Goal: Participate in discussion: Engage in conversation with other users on a specific topic

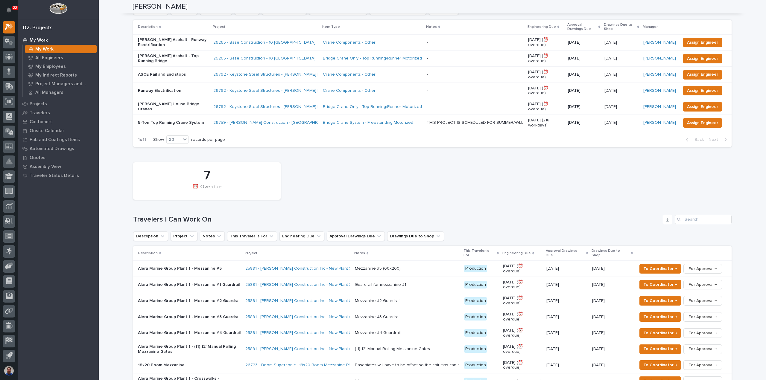
scroll to position [120, 0]
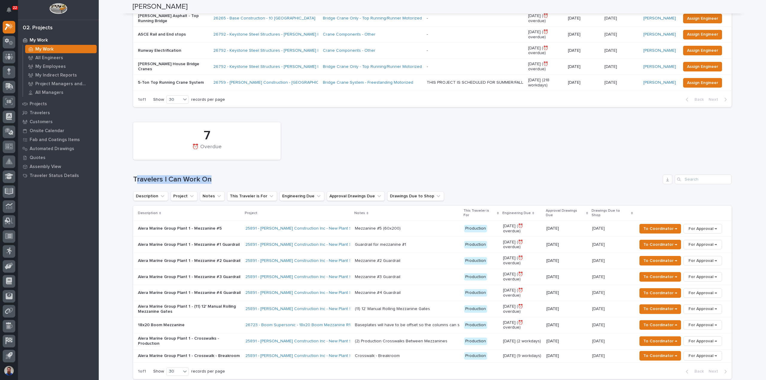
drag, startPoint x: 215, startPoint y: 168, endPoint x: 129, endPoint y: 166, distance: 86.2
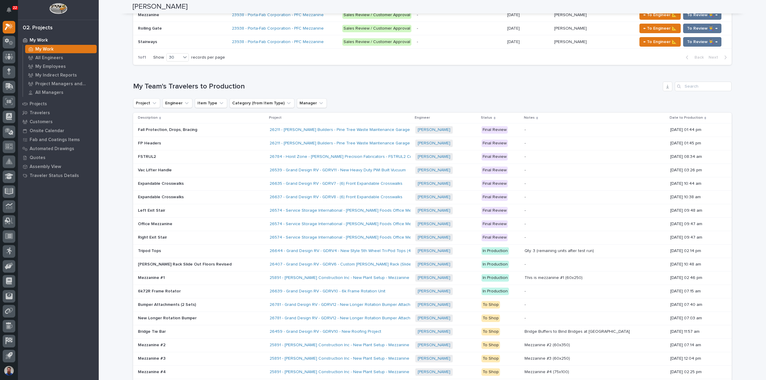
scroll to position [918, 0]
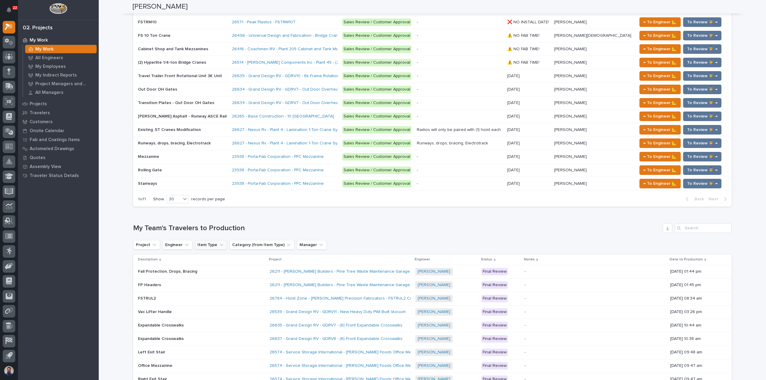
scroll to position [761, 0]
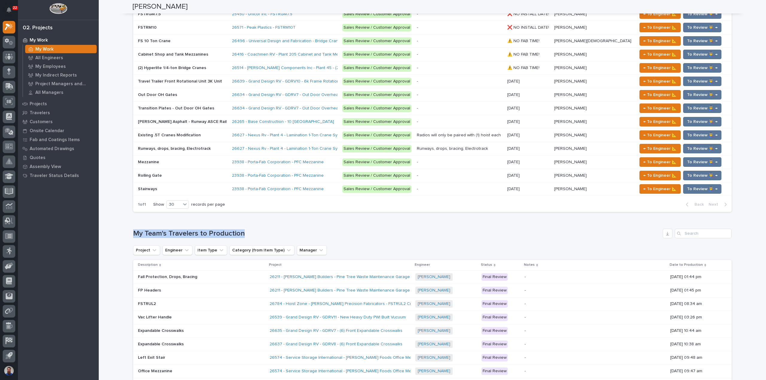
drag, startPoint x: 255, startPoint y: 206, endPoint x: 108, endPoint y: 206, distance: 146.6
drag, startPoint x: 264, startPoint y: 209, endPoint x: 303, endPoint y: 209, distance: 38.9
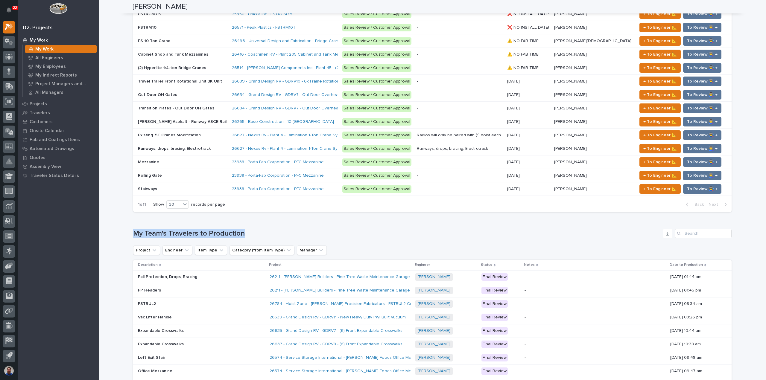
click at [303, 230] on h1 "My Team's Travelers to Production" at bounding box center [396, 234] width 527 height 9
drag, startPoint x: 165, startPoint y: 208, endPoint x: 127, endPoint y: 207, distance: 37.7
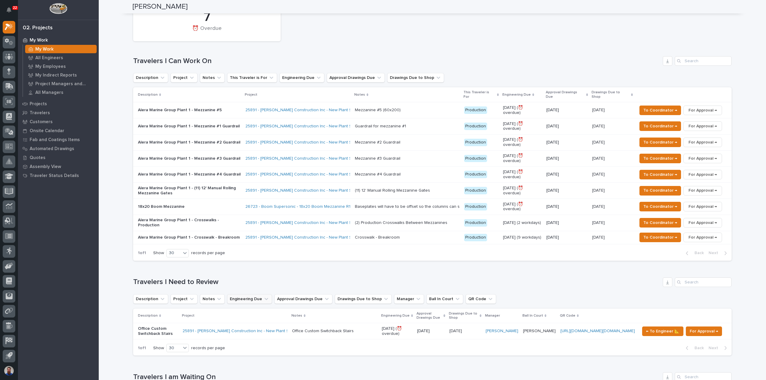
scroll to position [202, 0]
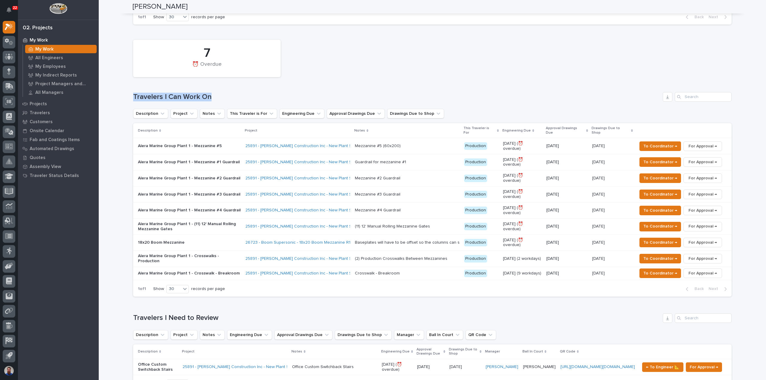
drag, startPoint x: 228, startPoint y: 96, endPoint x: 122, endPoint y: 91, distance: 106.1
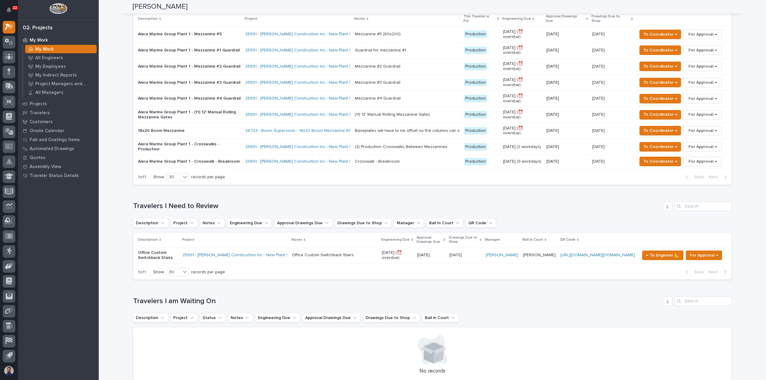
scroll to position [439, 0]
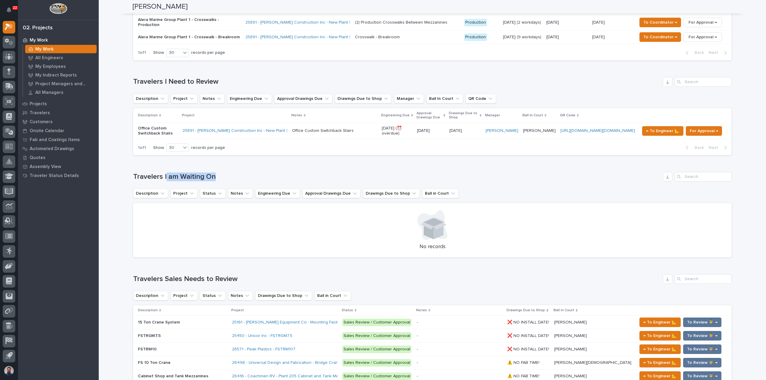
drag, startPoint x: 209, startPoint y: 145, endPoint x: 159, endPoint y: 147, distance: 49.4
click at [159, 160] on div "Loading... Saving… Travelers I am Waiting On Description Project Status Notes E…" at bounding box center [432, 211] width 599 height 102
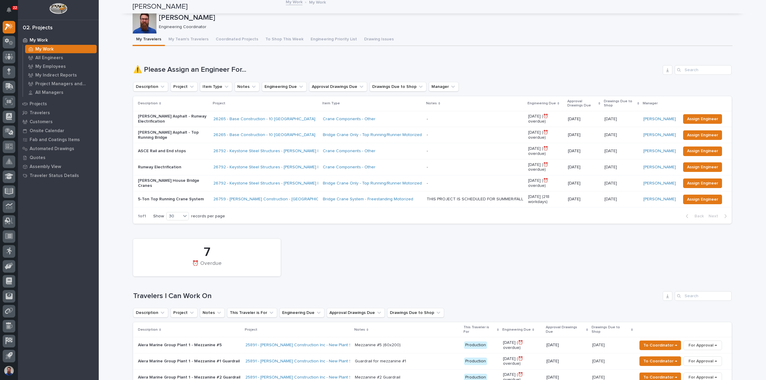
scroll to position [0, 0]
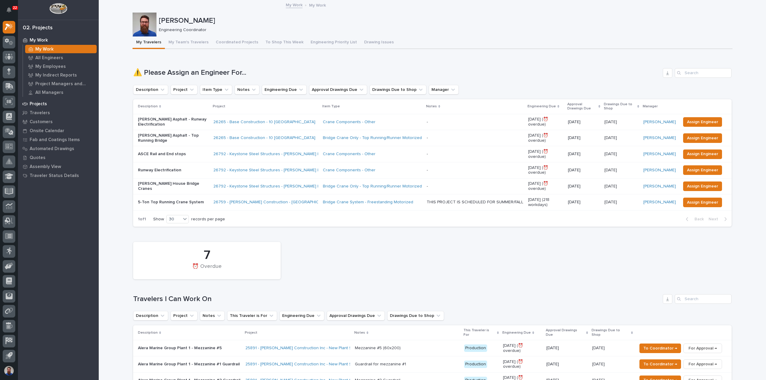
click at [43, 105] on p "Projects" at bounding box center [38, 103] width 17 height 5
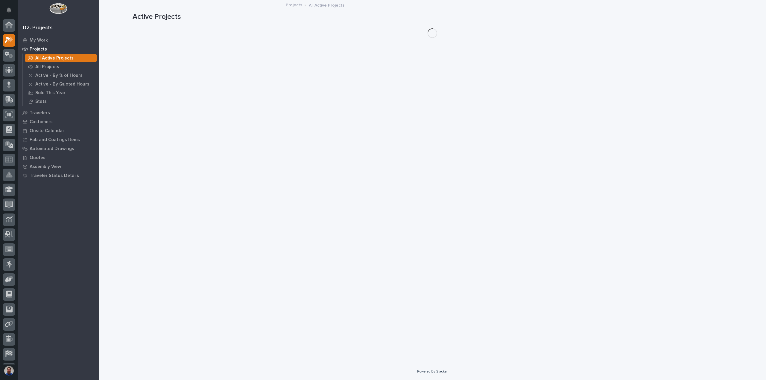
scroll to position [13, 0]
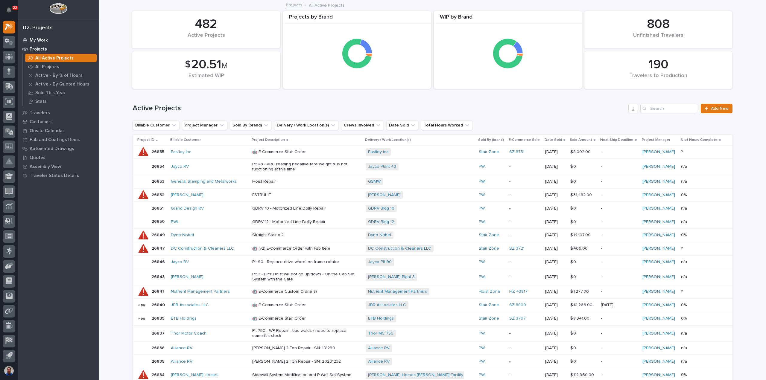
click at [42, 37] on div "My Work" at bounding box center [58, 40] width 78 height 8
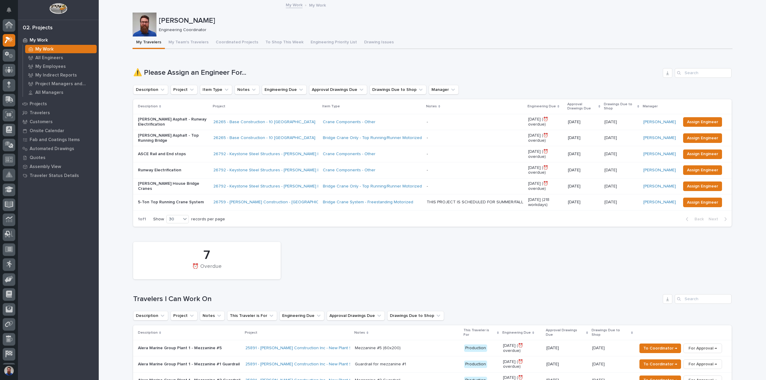
scroll to position [13, 0]
click at [188, 41] on button "My Team's Travelers" at bounding box center [188, 43] width 47 height 13
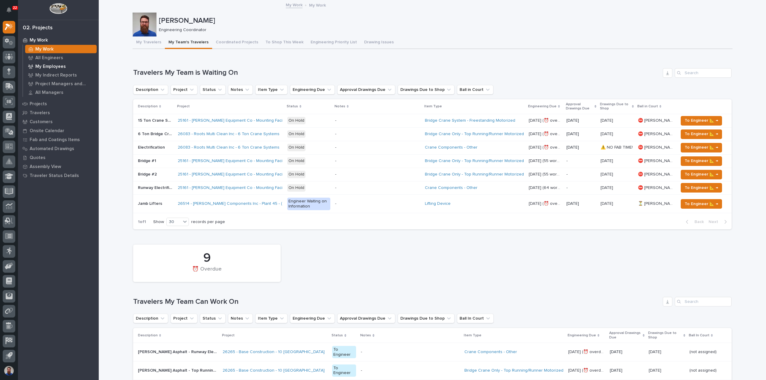
click at [52, 66] on p "My Employees" at bounding box center [50, 66] width 31 height 5
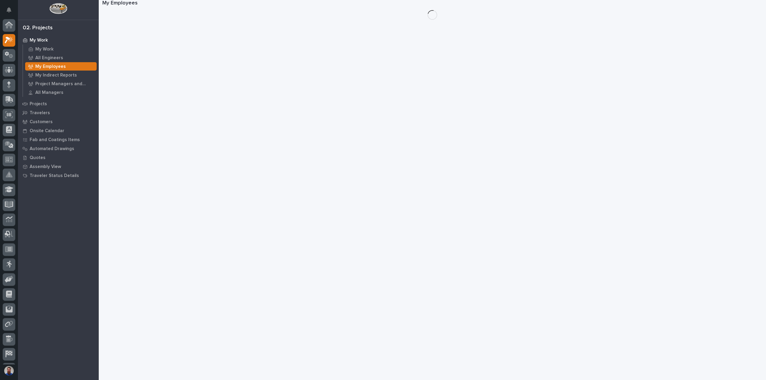
scroll to position [13, 0]
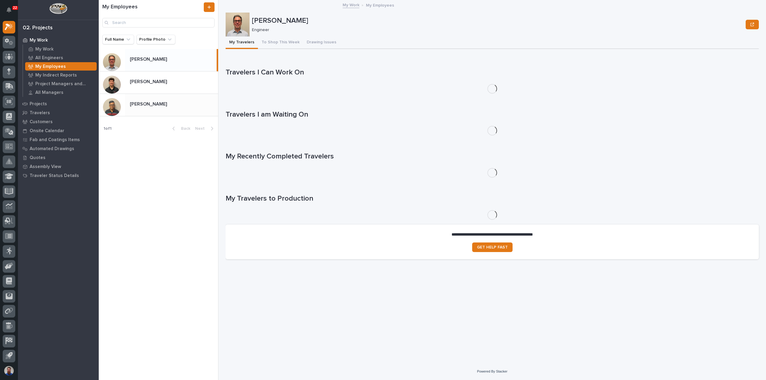
click at [158, 108] on div "[PERSON_NAME] [PERSON_NAME]" at bounding box center [171, 105] width 93 height 12
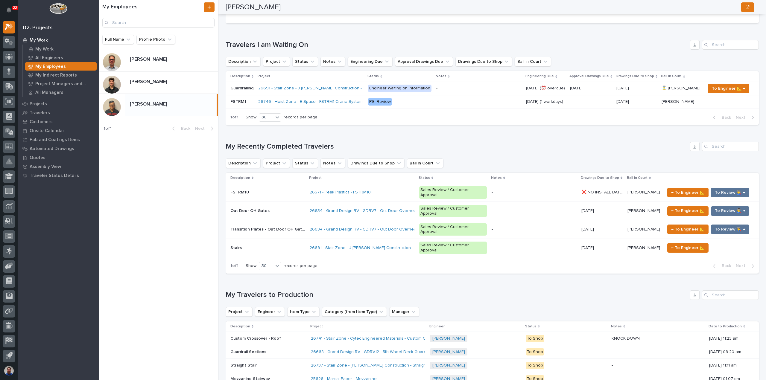
scroll to position [199, 0]
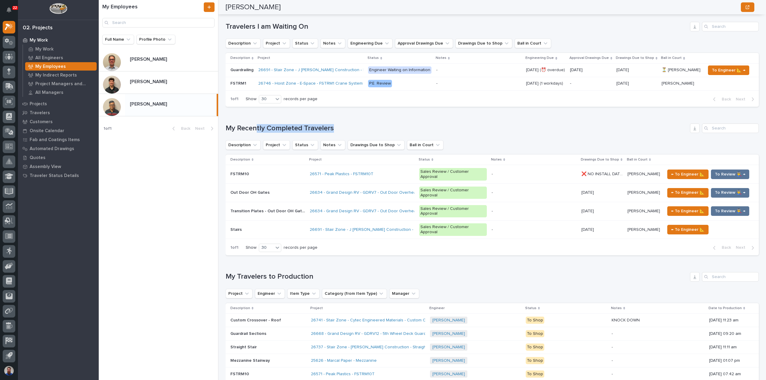
drag, startPoint x: 362, startPoint y: 127, endPoint x: 254, endPoint y: 121, distance: 108.2
click at [255, 121] on div "Loading... Saving… My Recently Completed Travelers Description Project Status N…" at bounding box center [492, 186] width 533 height 149
click at [254, 121] on div "Loading... Saving… My Recently Completed Travelers Description Project Status N…" at bounding box center [492, 186] width 533 height 149
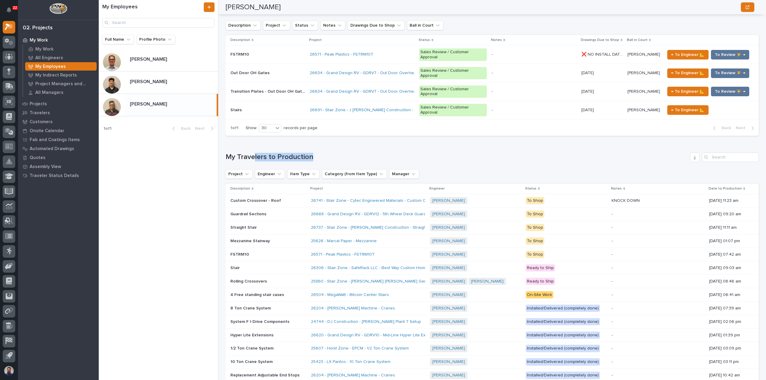
drag, startPoint x: 313, startPoint y: 133, endPoint x: 254, endPoint y: 132, distance: 58.7
click at [254, 153] on h1 "My Travelers to Production" at bounding box center [457, 157] width 462 height 9
click at [255, 153] on div "My Travelers to Production" at bounding box center [492, 158] width 533 height 10
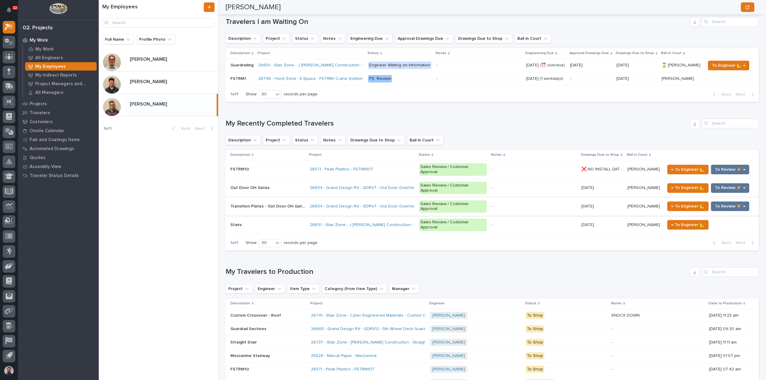
scroll to position [120, 0]
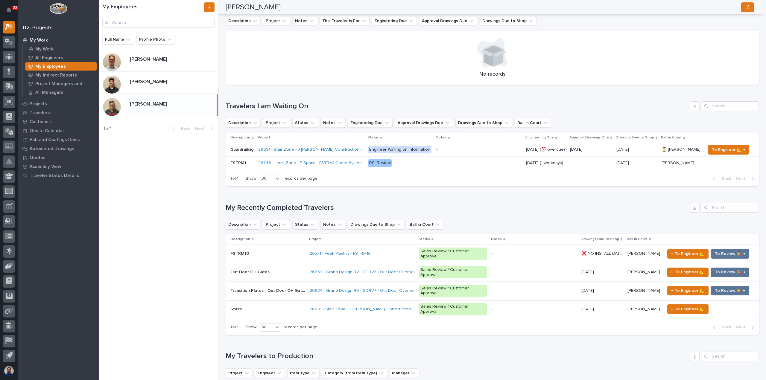
click at [418, 166] on p "P.E. Review" at bounding box center [399, 163] width 63 height 7
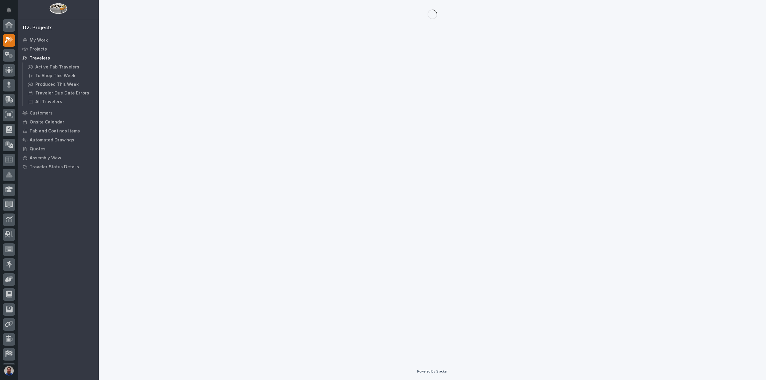
scroll to position [13, 0]
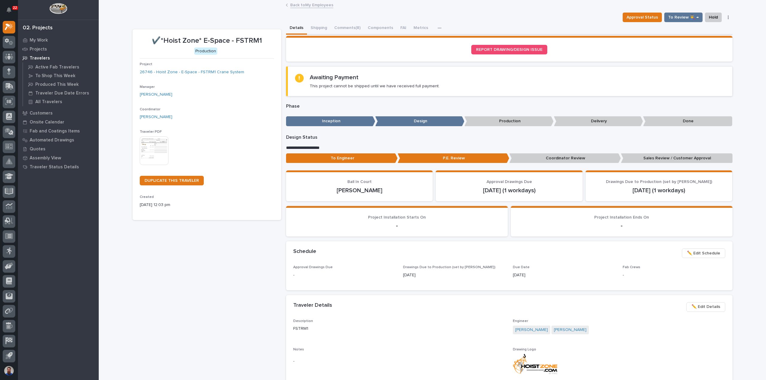
click at [634, 158] on p "Sales Review / Customer Approval" at bounding box center [677, 159] width 112 height 10
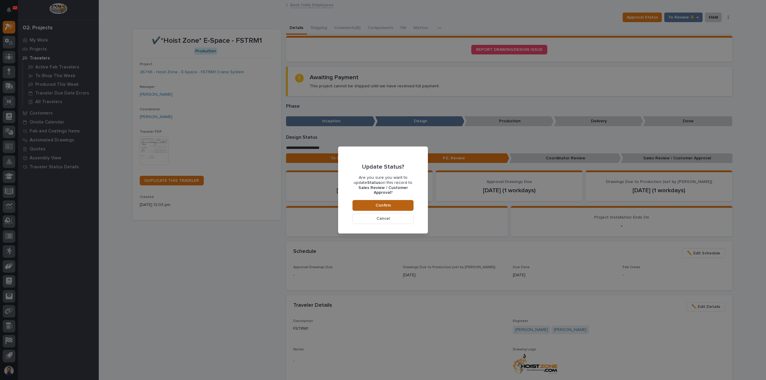
click at [383, 205] on span "Confirm" at bounding box center [383, 205] width 15 height 5
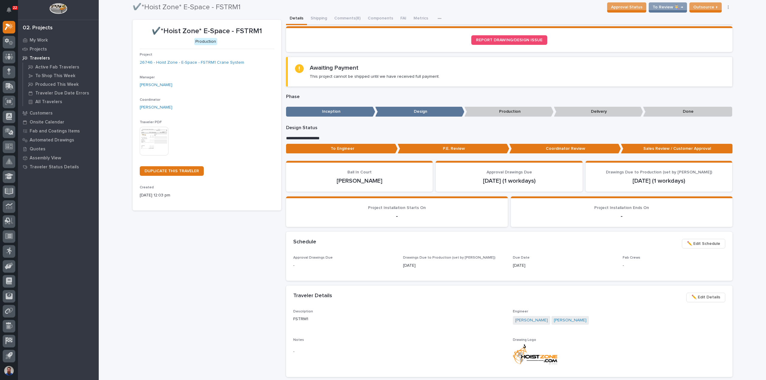
scroll to position [0, 0]
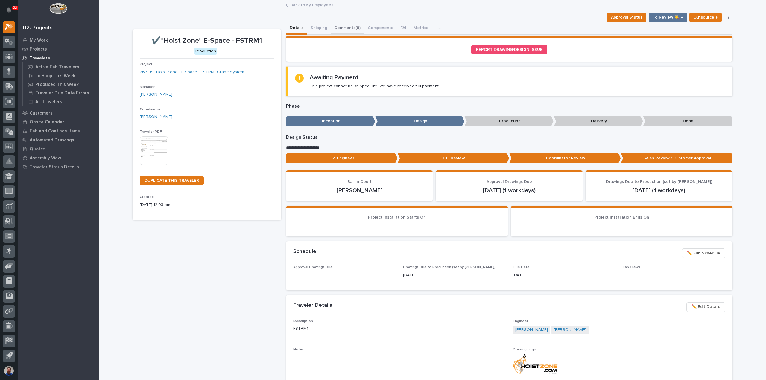
click at [347, 22] on button "Comments (8)" at bounding box center [348, 28] width 34 height 13
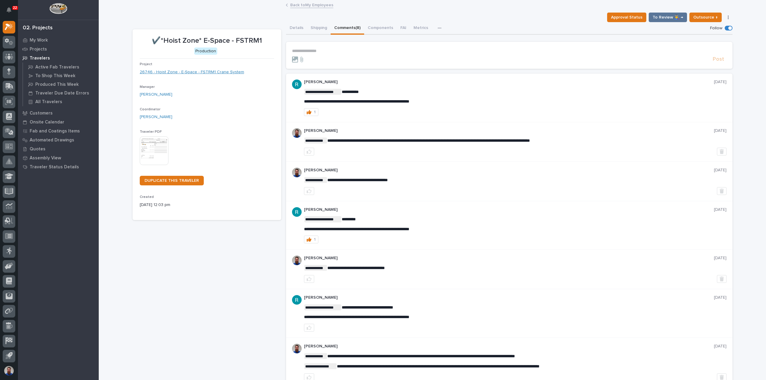
click at [208, 74] on link "26746 - Hoist Zone - E-Space - FSTRM1 Crane System" at bounding box center [192, 72] width 104 height 6
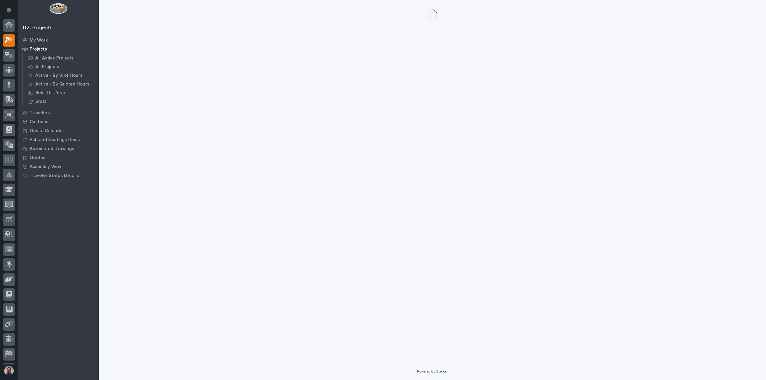
scroll to position [13, 0]
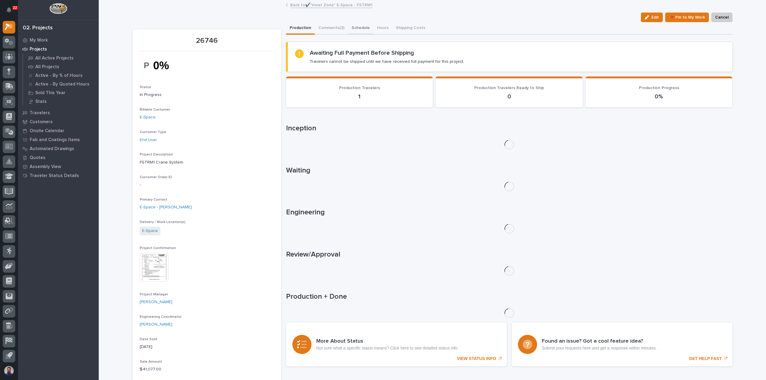
click at [348, 29] on button "Schedule" at bounding box center [360, 28] width 25 height 13
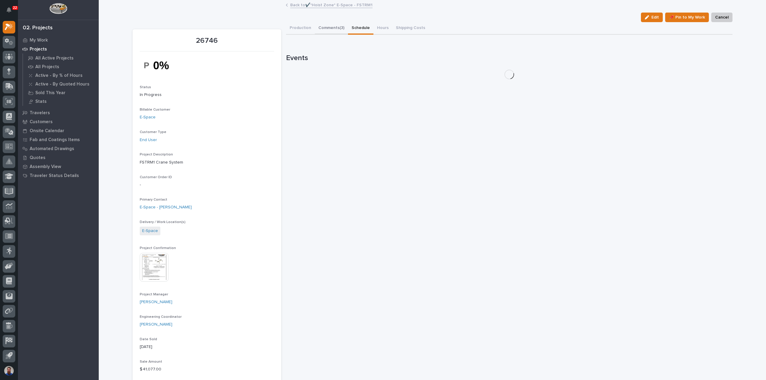
click at [334, 31] on button "Comments (3)" at bounding box center [331, 28] width 33 height 13
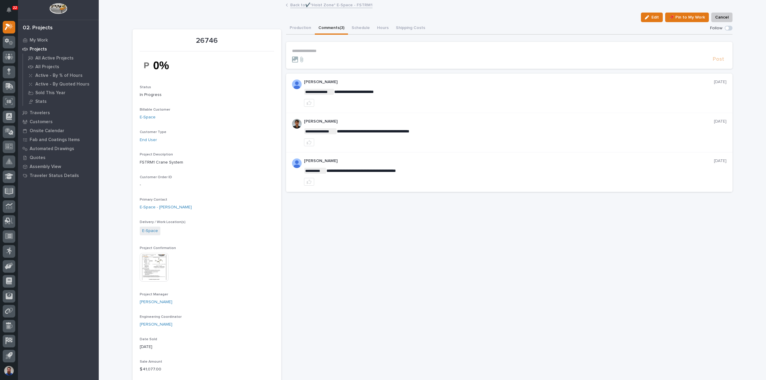
click at [329, 51] on p "**********" at bounding box center [509, 50] width 435 height 5
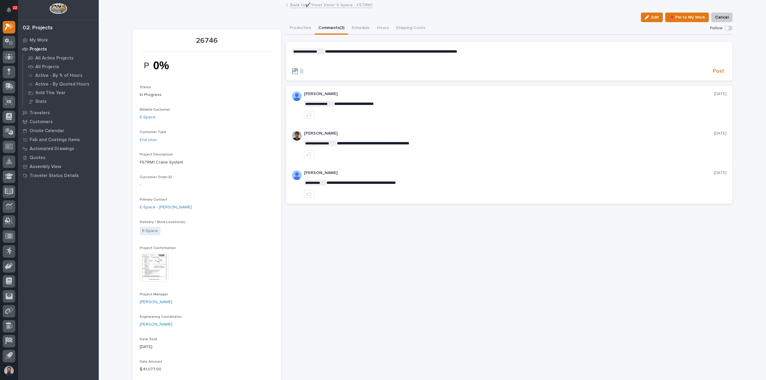
click at [354, 59] on p "﻿" at bounding box center [509, 61] width 435 height 5
click at [718, 70] on span "Post" at bounding box center [718, 71] width 11 height 7
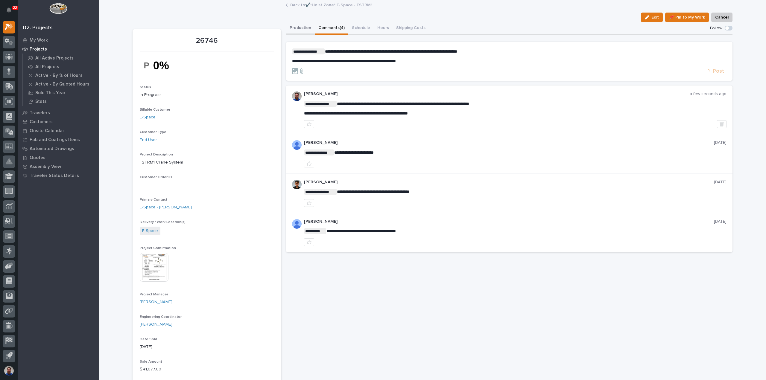
click at [305, 28] on button "Production" at bounding box center [300, 28] width 29 height 13
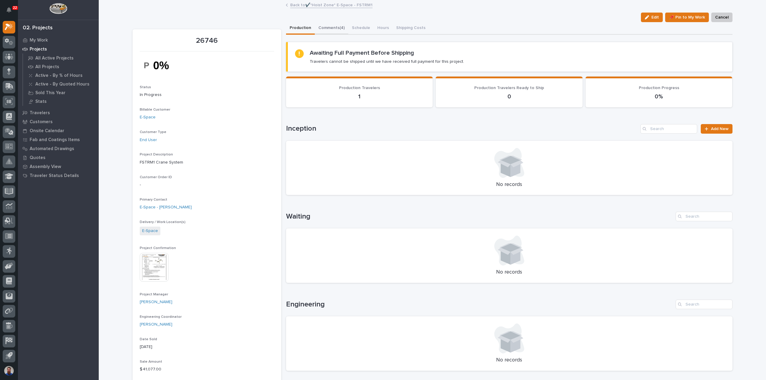
click at [335, 29] on button "Comments (4)" at bounding box center [332, 28] width 34 height 13
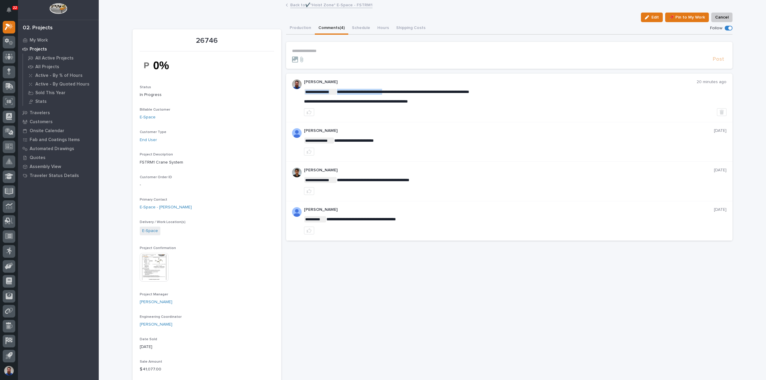
drag, startPoint x: 479, startPoint y: 100, endPoint x: 396, endPoint y: 88, distance: 83.5
click at [396, 88] on div "**********" at bounding box center [515, 98] width 423 height 37
drag, startPoint x: 484, startPoint y: 104, endPoint x: 421, endPoint y: 95, distance: 63.7
click at [421, 95] on div "**********" at bounding box center [515, 96] width 423 height 15
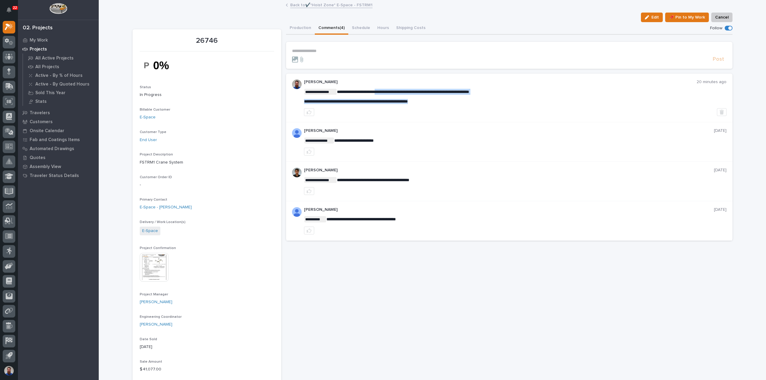
drag, startPoint x: 481, startPoint y: 103, endPoint x: 385, endPoint y: 92, distance: 96.4
click at [385, 92] on div "**********" at bounding box center [515, 96] width 423 height 15
click at [385, 92] on span "**********" at bounding box center [403, 92] width 132 height 4
